Goal: Task Accomplishment & Management: Use online tool/utility

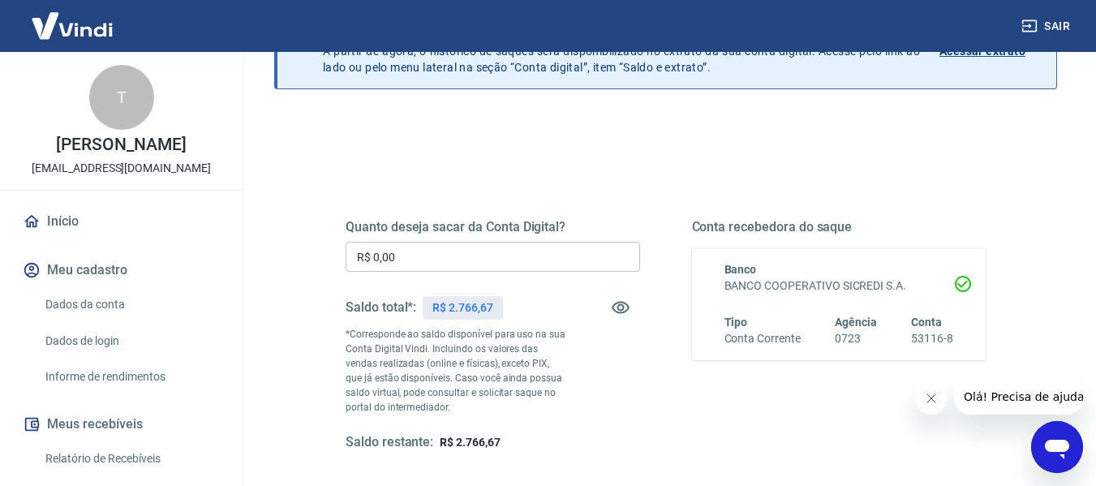
scroll to position [131, 0]
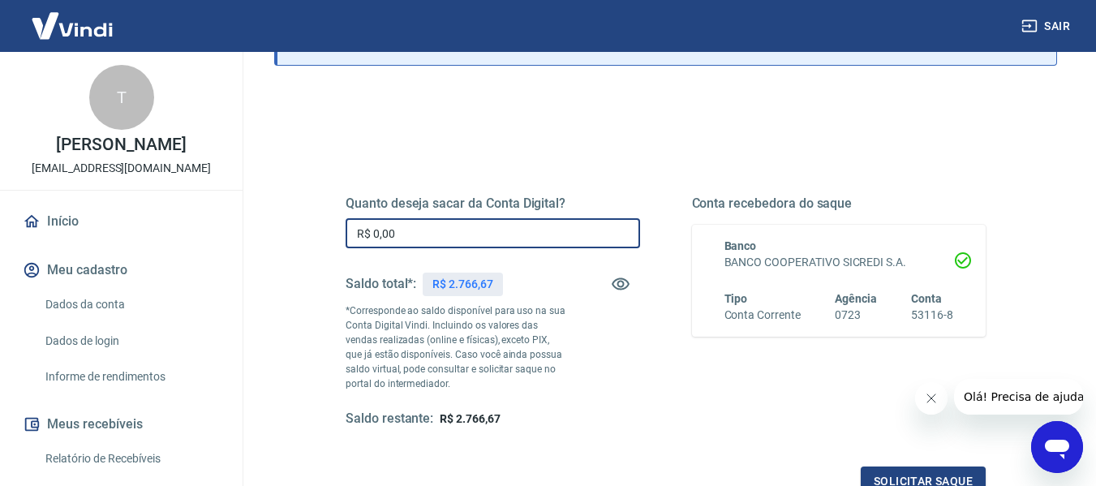
click at [407, 233] on input "R$ 0,00" at bounding box center [493, 233] width 295 height 30
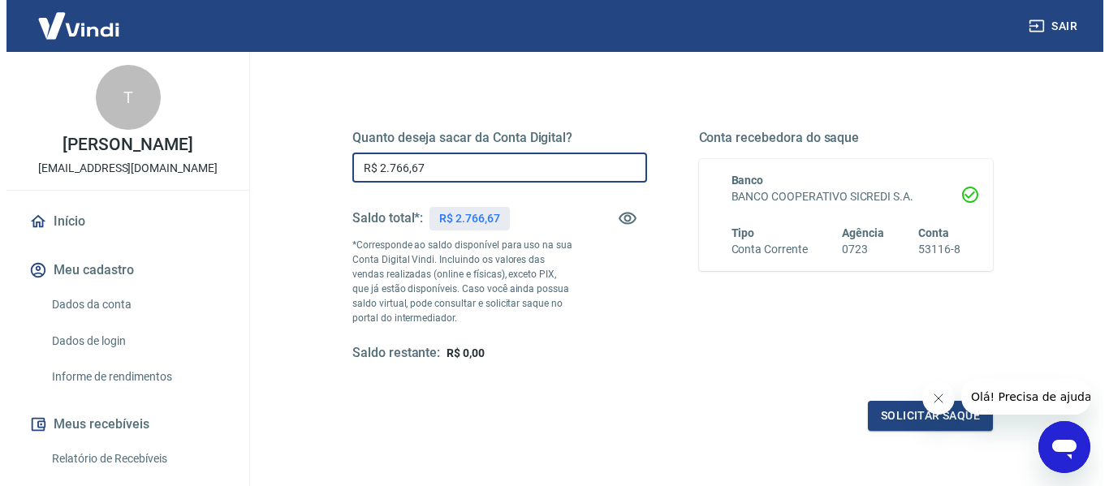
scroll to position [200, 0]
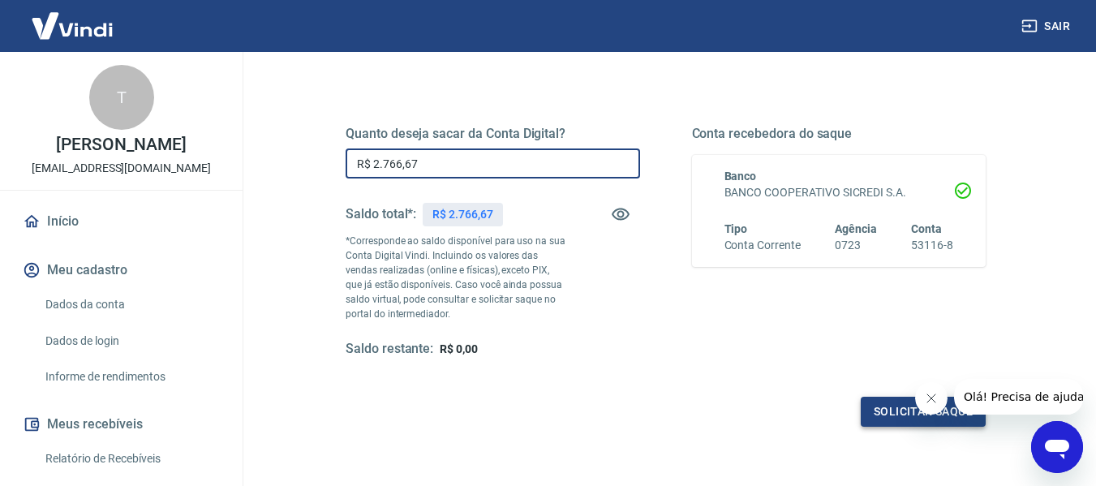
type input "R$ 2.766,67"
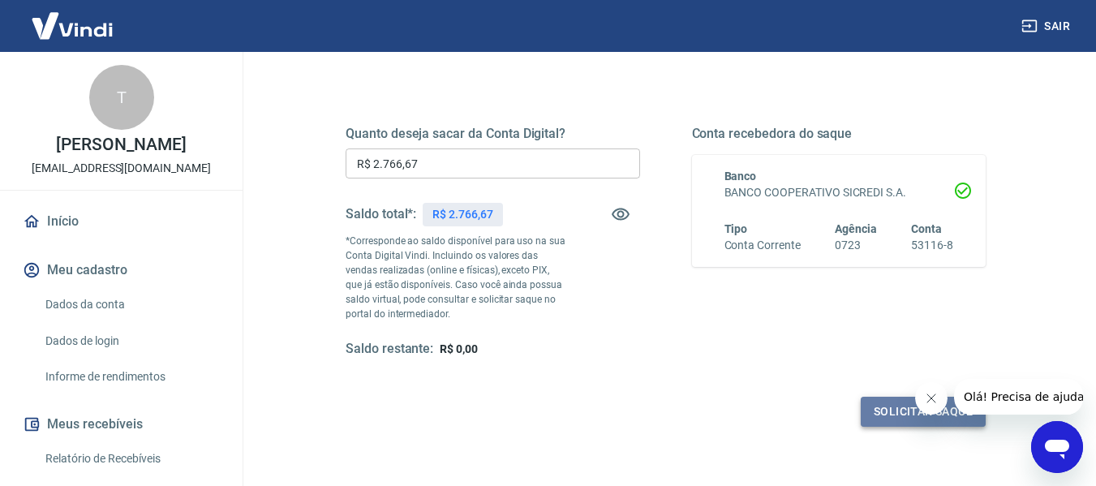
click at [889, 404] on button "Solicitar saque" at bounding box center [923, 412] width 125 height 30
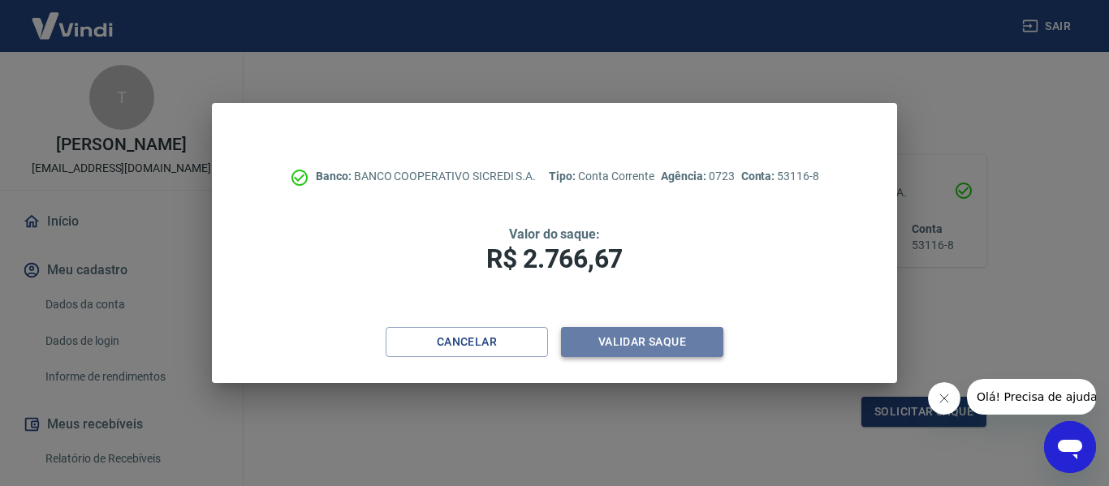
click at [629, 344] on button "Validar saque" at bounding box center [642, 342] width 162 height 30
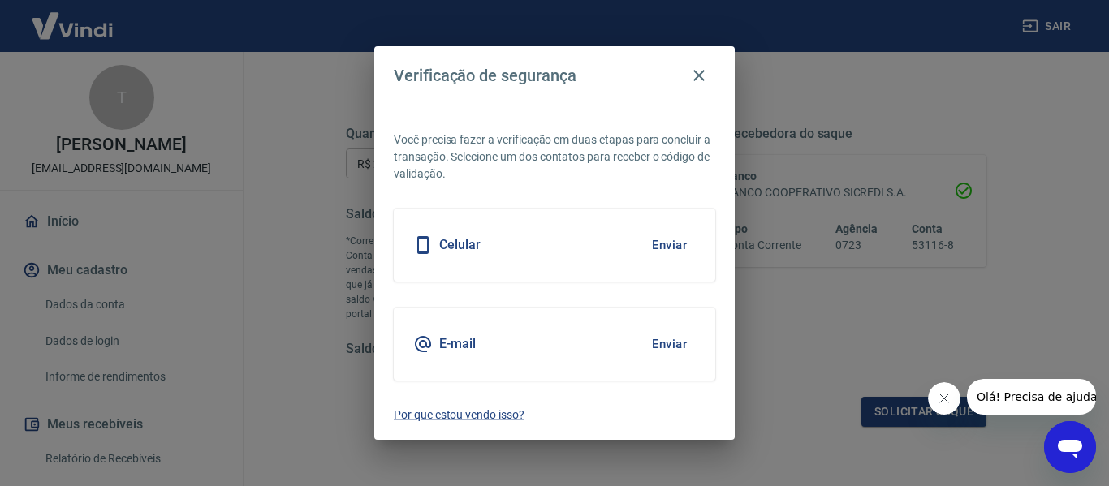
click at [621, 251] on div "Celular Enviar" at bounding box center [554, 245] width 321 height 73
click at [662, 248] on button "Enviar" at bounding box center [669, 245] width 53 height 34
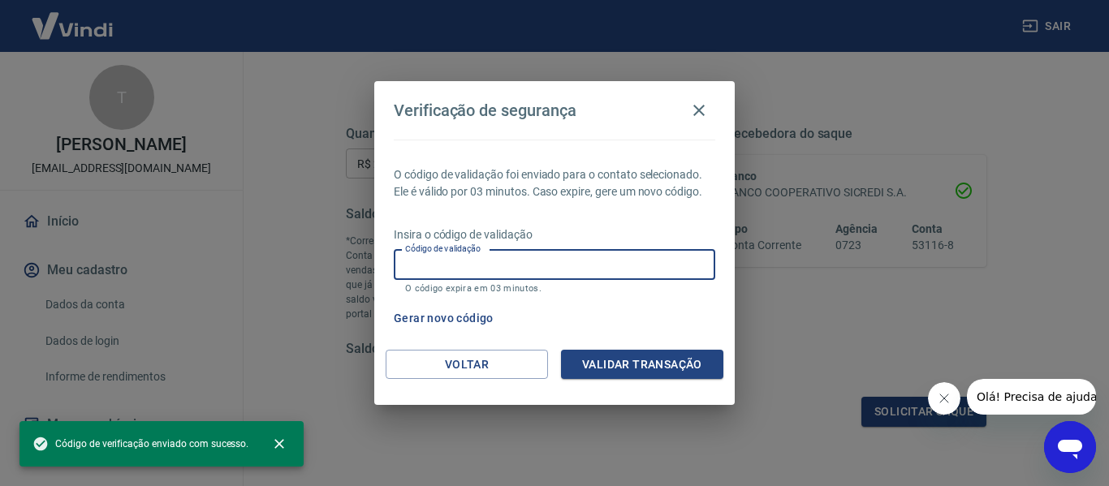
click at [499, 265] on input "Código de validação" at bounding box center [554, 265] width 321 height 30
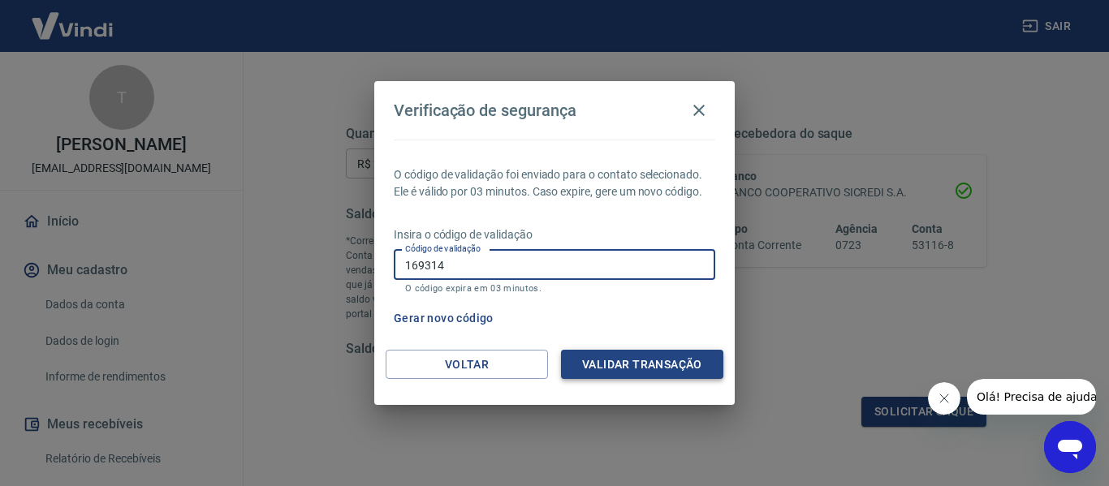
type input "169314"
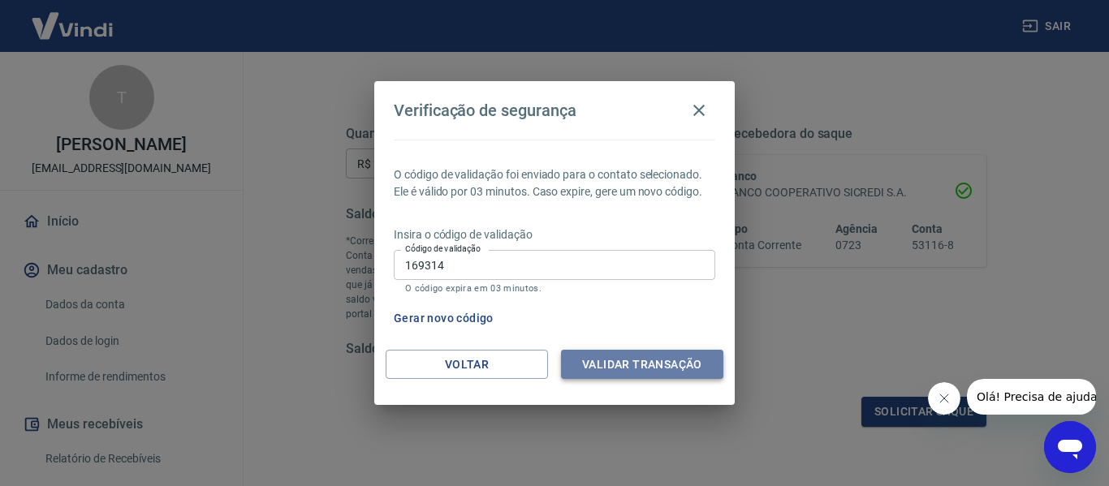
click at [635, 367] on button "Validar transação" at bounding box center [642, 365] width 162 height 30
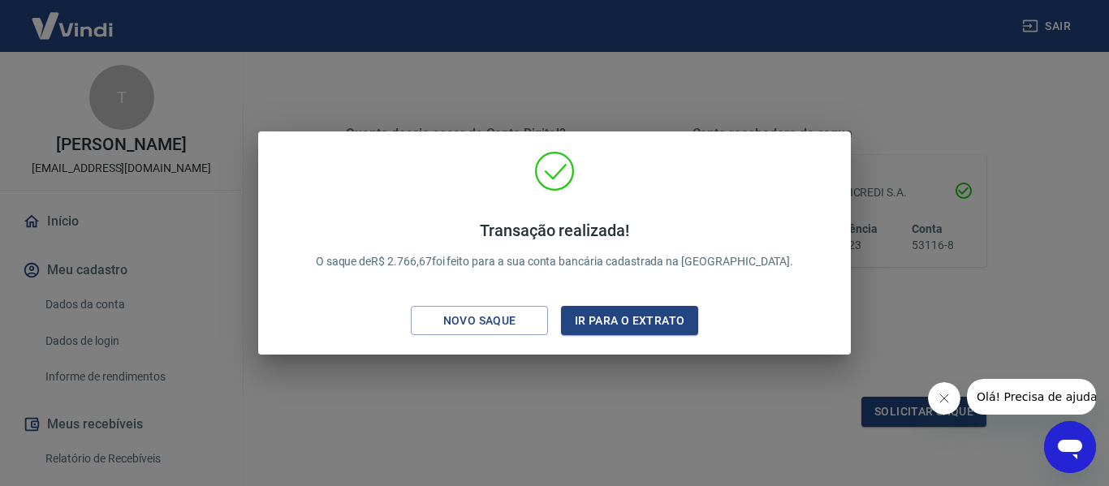
click at [455, 388] on div "Transação realizada! O saque de R$ 2.766,67 foi feito para a sua conta bancária…" at bounding box center [554, 243] width 1109 height 486
